Goal: Navigation & Orientation: Find specific page/section

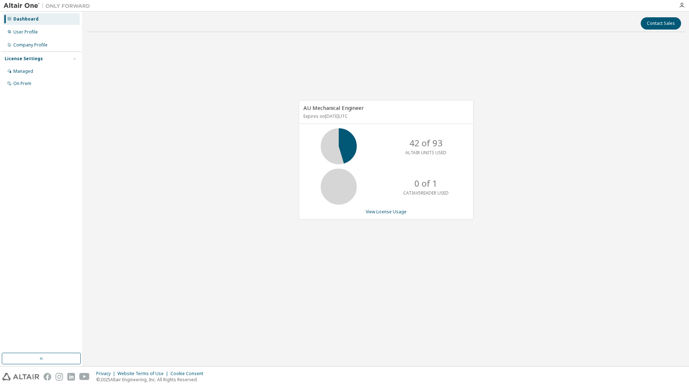
click at [26, 7] on img at bounding box center [49, 5] width 90 height 7
click at [682, 8] on icon "button" at bounding box center [682, 6] width 6 height 6
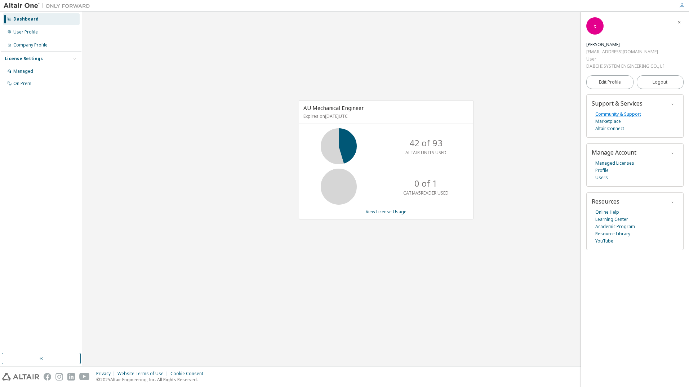
click at [609, 112] on link "Community & Support" at bounding box center [618, 114] width 46 height 7
click at [615, 121] on link "Marketplace" at bounding box center [608, 121] width 26 height 7
